Goal: Task Accomplishment & Management: Use online tool/utility

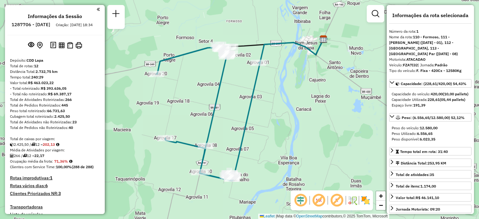
select select "**********"
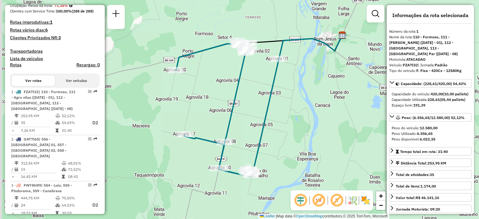
drag, startPoint x: 293, startPoint y: 98, endPoint x: 306, endPoint y: 94, distance: 13.9
click at [306, 94] on div "Janela de atendimento Grade de atendimento Capacidade Transportadoras Veículos …" at bounding box center [239, 109] width 479 height 219
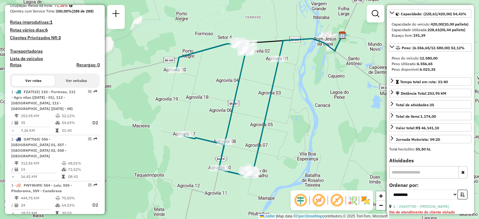
scroll to position [0, 0]
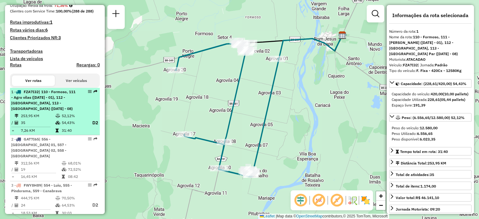
click at [63, 111] on span "| 110 - Formoso, 111 - Agro vilas ([DATE] - 01), 112 - [GEOGRAPHIC_DATA], 113 -…" at bounding box center [43, 100] width 64 height 22
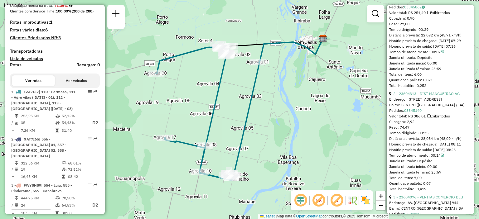
scroll to position [218, 0]
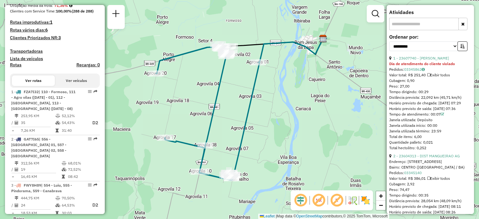
drag, startPoint x: 428, startPoint y: 159, endPoint x: 387, endPoint y: 61, distance: 105.8
click at [387, 61] on div "**********" at bounding box center [430, 109] width 87 height 209
click at [428, 112] on div "Horário previsto de saída: [DATE] 07:36" at bounding box center [430, 109] width 82 height 6
drag, startPoint x: 433, startPoint y: 160, endPoint x: 389, endPoint y: 60, distance: 109.5
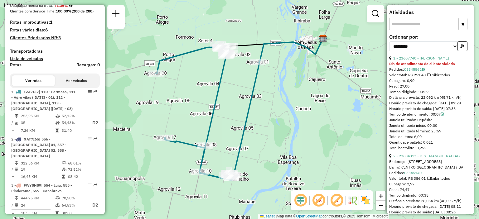
click at [407, 100] on div "Distância prevista: 22,092 km (45,71 km/h)" at bounding box center [430, 98] width 82 height 6
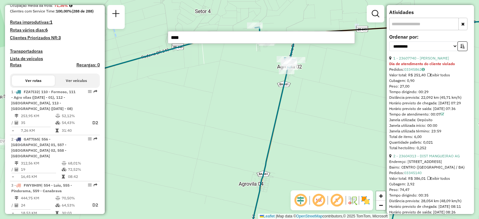
type input "****"
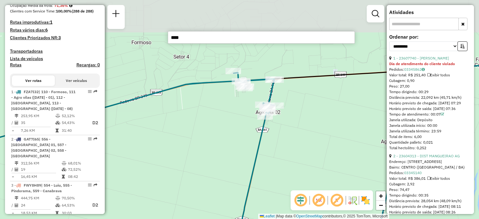
drag, startPoint x: 210, startPoint y: 105, endPoint x: 198, endPoint y: 138, distance: 35.6
click at [196, 141] on div "Janela de atendimento Grade de atendimento Capacidade Transportadoras Veículos …" at bounding box center [239, 109] width 479 height 219
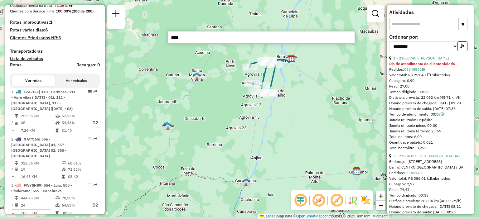
drag, startPoint x: 343, startPoint y: 92, endPoint x: 304, endPoint y: 88, distance: 38.6
click at [293, 83] on div "Janela de atendimento Grade de atendimento Capacidade Transportadoras Veículos …" at bounding box center [239, 109] width 479 height 219
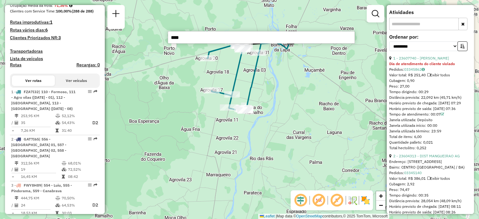
click at [201, 38] on input "****" at bounding box center [261, 37] width 187 height 12
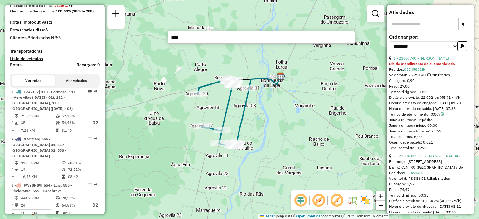
drag, startPoint x: 293, startPoint y: 83, endPoint x: 283, endPoint y: 119, distance: 37.5
click at [283, 119] on div "Janela de atendimento Grade de atendimento Capacidade Transportadoras Veículos …" at bounding box center [239, 109] width 479 height 219
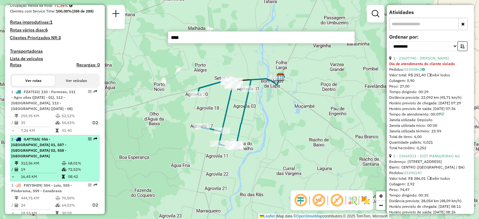
click at [52, 153] on div "2 - GAT7I65 | 556 - [GEOGRAPHIC_DATA] 01, 557 - [GEOGRAPHIC_DATA] 02, 558 - [GE…" at bounding box center [44, 148] width 66 height 22
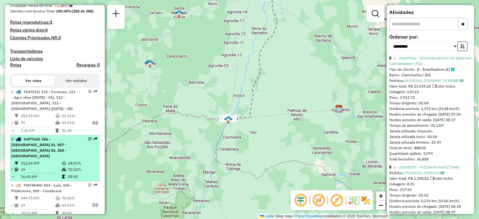
scroll to position [187, 0]
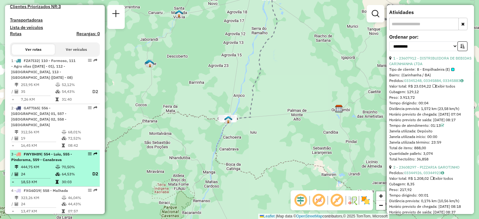
click at [43, 159] on span "| 554 - Luiu, 555 - Pindorama, 559 - Canabrava" at bounding box center [41, 157] width 61 height 10
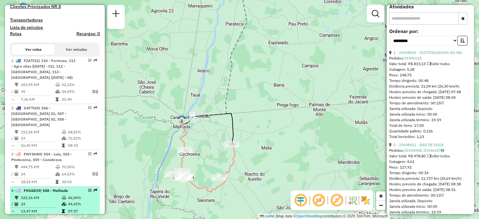
scroll to position [218, 0]
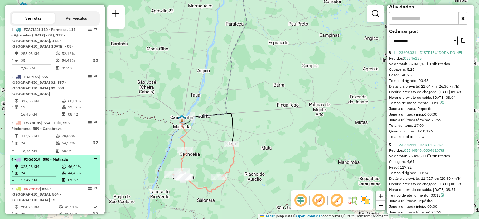
click at [63, 167] on icon at bounding box center [64, 167] width 5 height 4
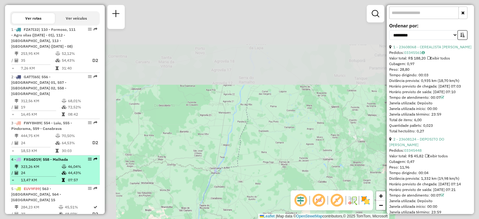
scroll to position [207, 0]
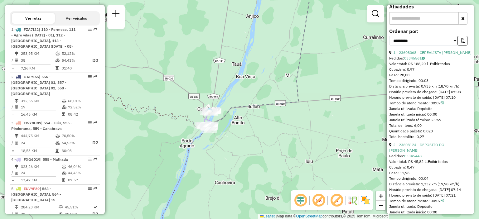
drag, startPoint x: 220, startPoint y: 141, endPoint x: 243, endPoint y: 94, distance: 51.5
click at [243, 94] on div "Janela de atendimento Grade de atendimento Capacidade Transportadoras Veículos …" at bounding box center [239, 109] width 479 height 219
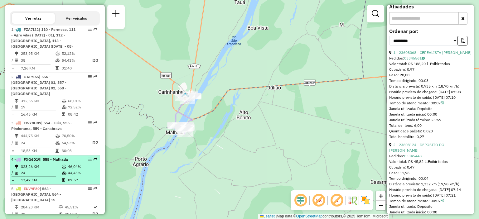
click at [49, 165] on td "323,26 KM" at bounding box center [41, 167] width 41 height 6
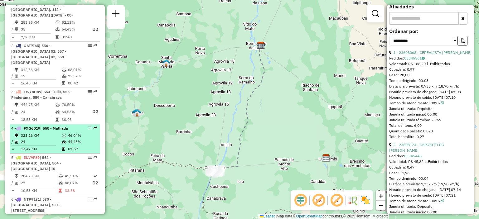
scroll to position [281, 0]
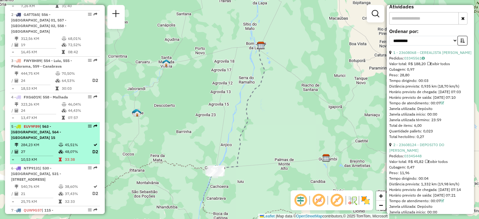
click at [52, 142] on td "284,23 KM" at bounding box center [40, 145] width 38 height 6
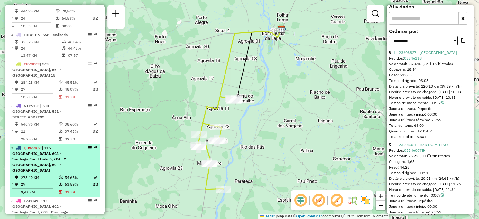
scroll to position [374, 0]
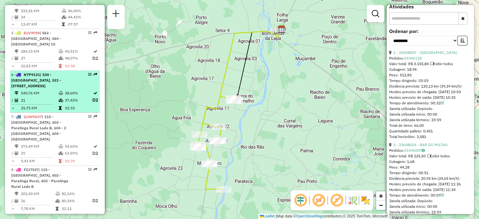
click at [51, 77] on span "| 530 - [GEOGRAPHIC_DATA], 531 - [STREET_ADDRESS]" at bounding box center [36, 80] width 50 height 16
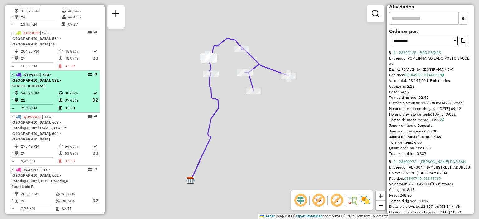
scroll to position [218, 0]
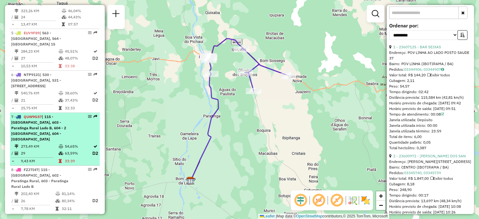
click at [45, 117] on span "| 115 - [GEOGRAPHIC_DATA], 603 - Paratinga Rural Lado B, 604 - 2 [GEOGRAPHIC_DA…" at bounding box center [38, 127] width 55 height 27
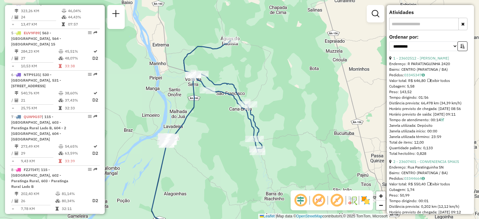
drag, startPoint x: 304, startPoint y: 28, endPoint x: 299, endPoint y: 69, distance: 41.2
click at [299, 69] on div "Janela de atendimento Grade de atendimento Capacidade Transportadoras Veículos …" at bounding box center [239, 109] width 479 height 219
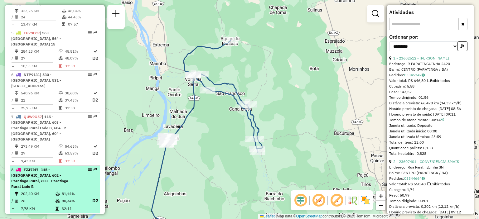
click at [59, 167] on span "| 115 - [GEOGRAPHIC_DATA], 602 - Paratinga Rural, 603 - Paratinga Rural Lado B" at bounding box center [39, 178] width 57 height 22
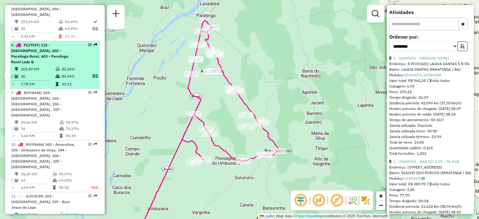
scroll to position [437, 0]
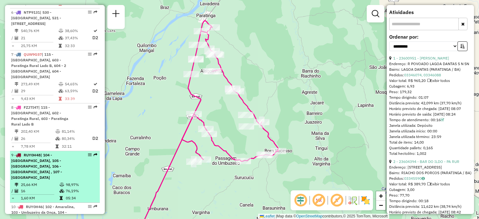
click at [38, 153] on span "| 104 - [GEOGRAPHIC_DATA], 105 - [GEOGRAPHIC_DATA], 106 - [GEOGRAPHIC_DATA] , 1…" at bounding box center [36, 166] width 51 height 27
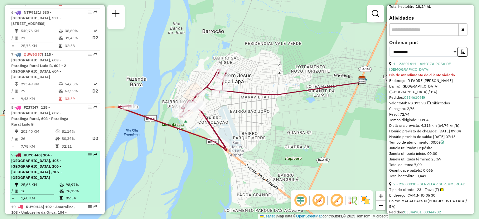
click at [61, 153] on span "| 104 - [GEOGRAPHIC_DATA], 105 - [GEOGRAPHIC_DATA], 106 - [GEOGRAPHIC_DATA] , 1…" at bounding box center [36, 166] width 51 height 27
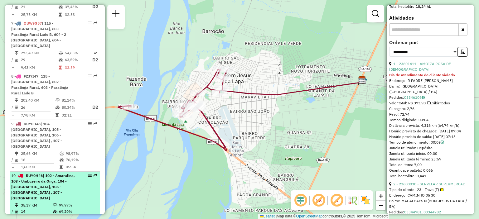
scroll to position [530, 0]
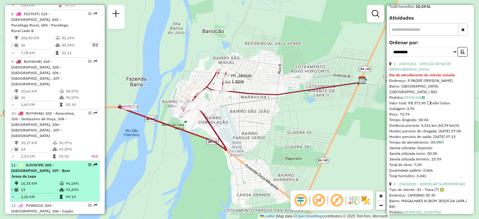
click at [49, 163] on span "| 102 - [GEOGRAPHIC_DATA], 107 - Bom Jesus da Lapa" at bounding box center [40, 171] width 59 height 16
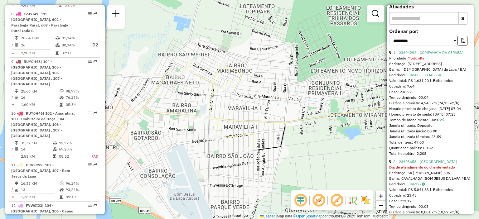
drag, startPoint x: 243, startPoint y: 96, endPoint x: 272, endPoint y: 91, distance: 29.0
click at [272, 92] on div "Janela de atendimento Grade de atendimento Capacidade Transportadoras Veículos …" at bounding box center [239, 109] width 479 height 219
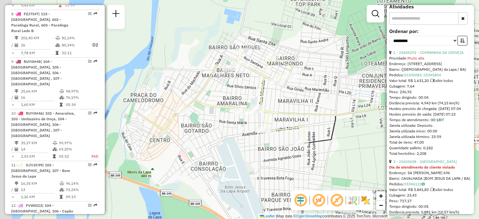
drag, startPoint x: 277, startPoint y: 81, endPoint x: 328, endPoint y: 69, distance: 52.2
click at [328, 69] on div "Janela de atendimento Grade de atendimento Capacidade Transportadoras Veículos …" at bounding box center [239, 109] width 479 height 219
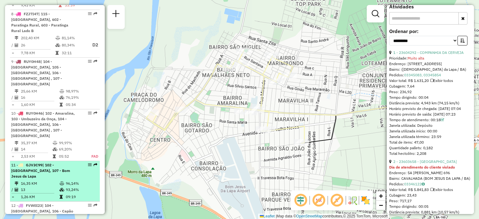
scroll to position [561, 0]
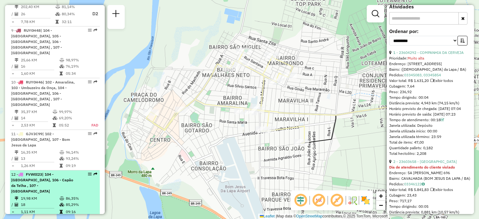
click at [60, 172] on span "| 104 - [GEOGRAPHIC_DATA], 106 - Capão da Telha , 107 - [GEOGRAPHIC_DATA]" at bounding box center [42, 183] width 62 height 22
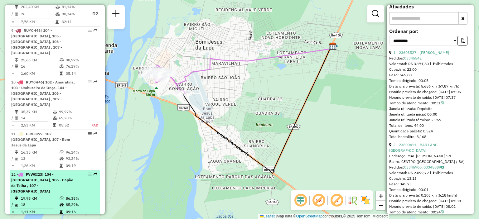
click at [42, 172] on span "| 104 - [GEOGRAPHIC_DATA], 106 - Capão da Telha , 107 - [GEOGRAPHIC_DATA]" at bounding box center [42, 183] width 62 height 22
click at [36, 172] on span "| 104 - [GEOGRAPHIC_DATA], 106 - Capão da Telha , 107 - [GEOGRAPHIC_DATA]" at bounding box center [42, 183] width 62 height 22
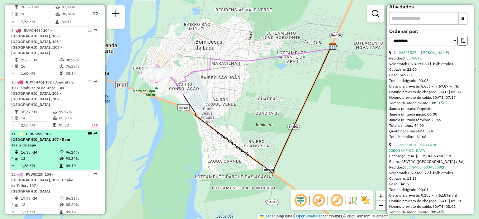
click at [55, 156] on td "13" at bounding box center [40, 159] width 39 height 6
